Goal: Information Seeking & Learning: Learn about a topic

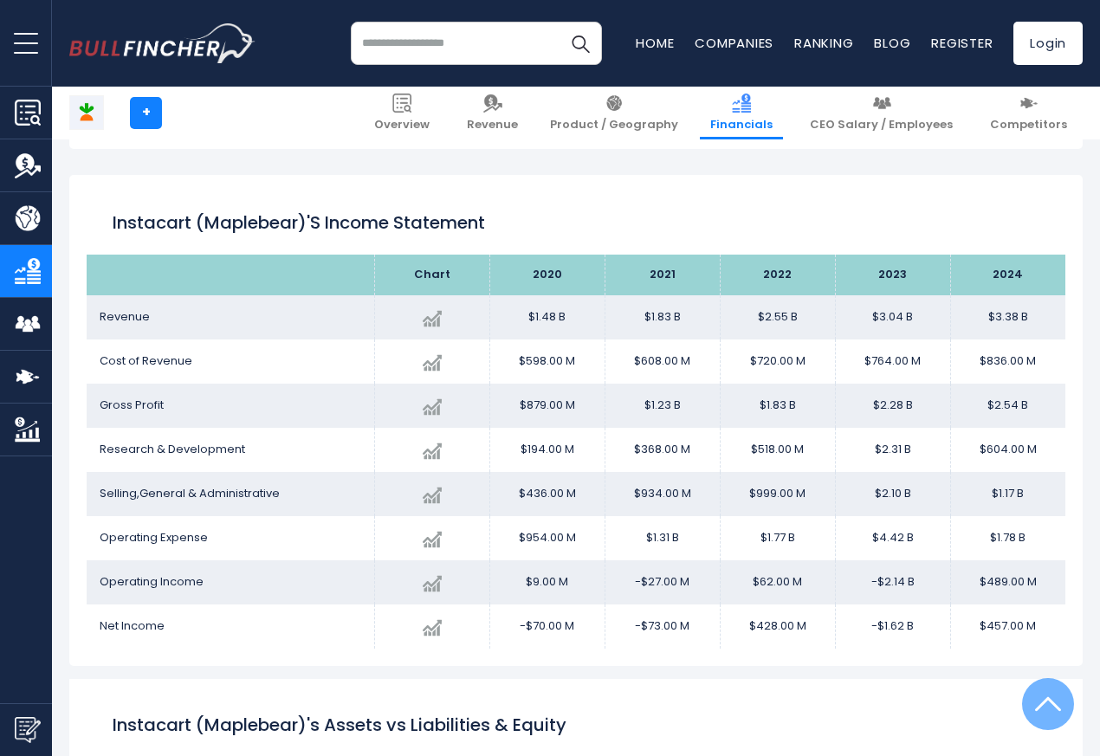
scroll to position [937, 0]
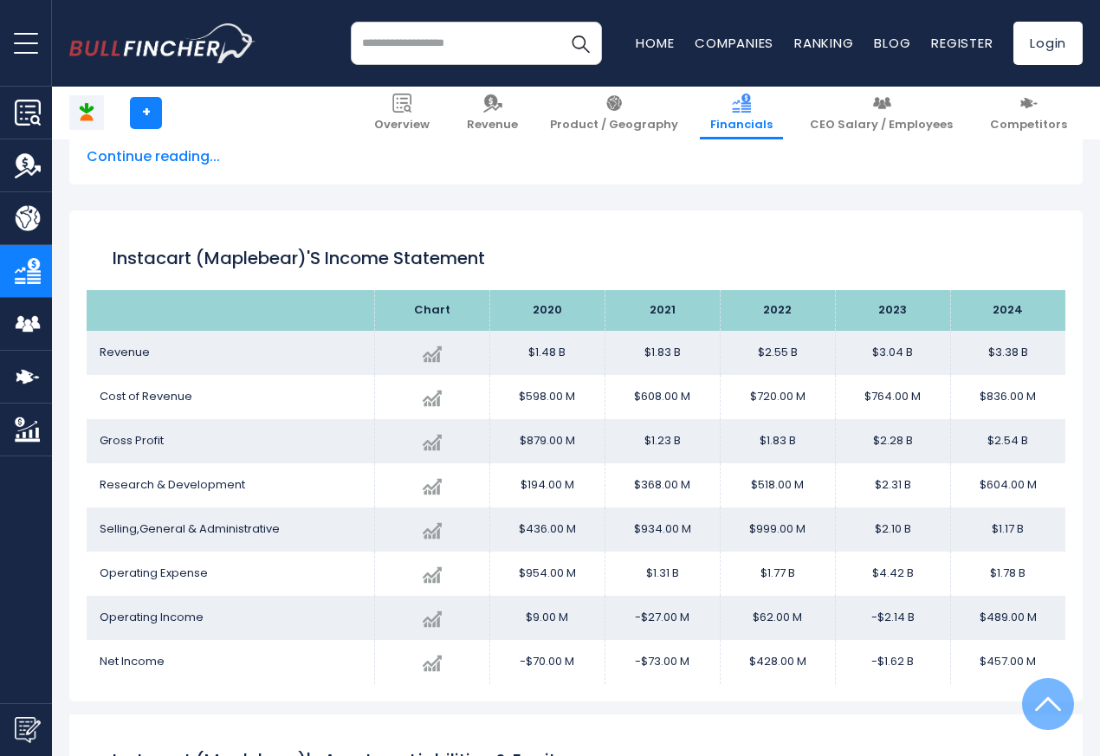
scroll to position [937, 0]
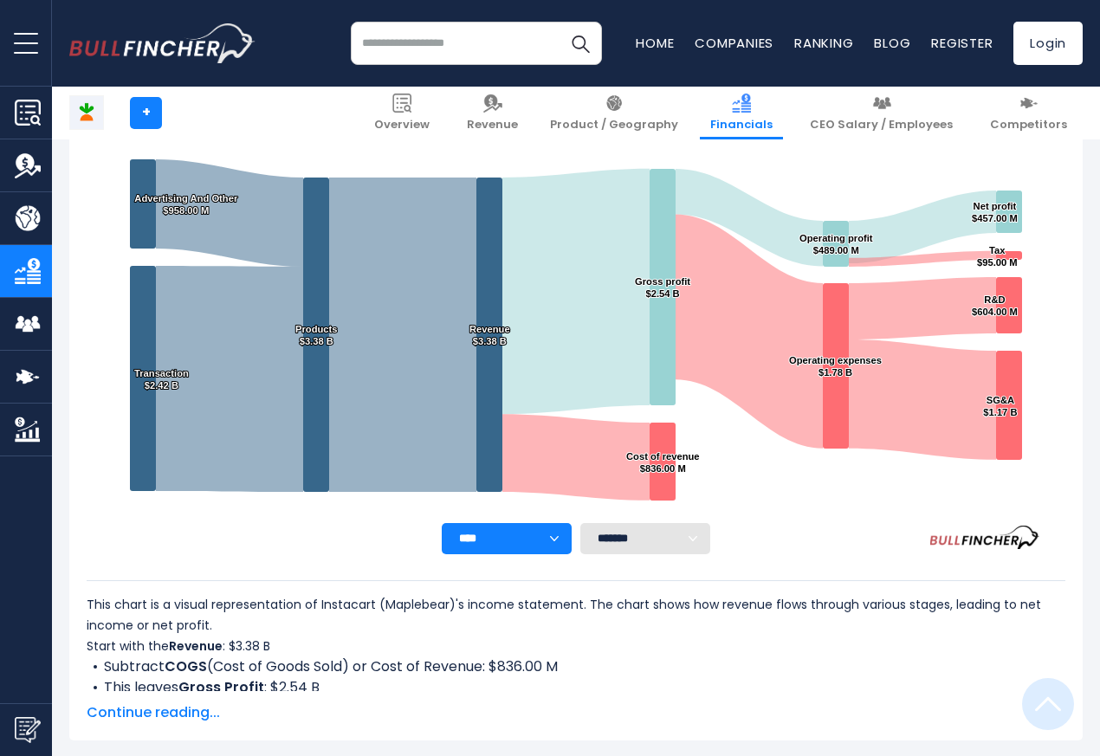
scroll to position [937, 0]
